Goal: Check status

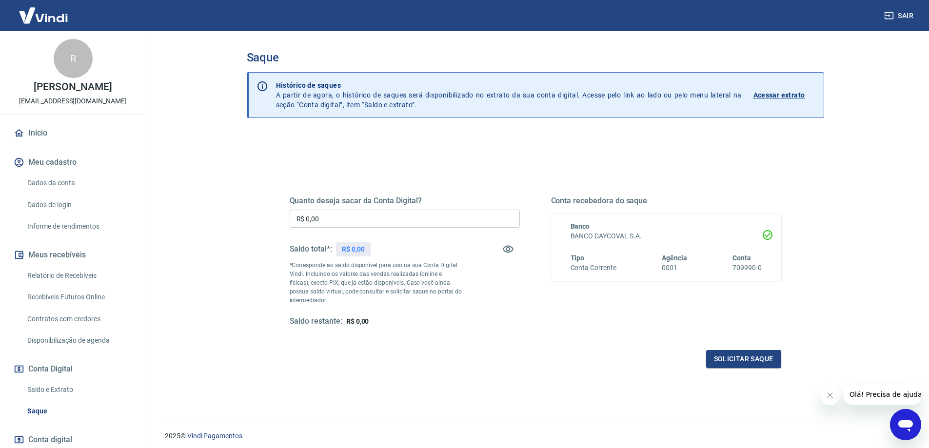
scroll to position [61, 0]
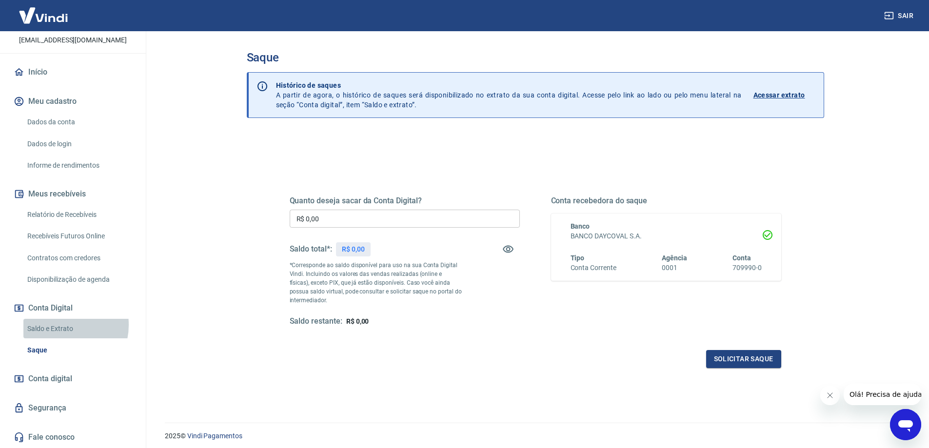
click at [61, 325] on link "Saldo e Extrato" at bounding box center [78, 329] width 111 height 20
